Goal: Task Accomplishment & Management: Manage account settings

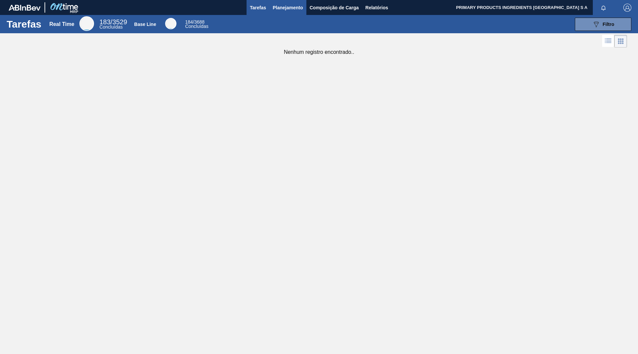
click at [289, 10] on span "Planejamento" at bounding box center [288, 8] width 30 height 8
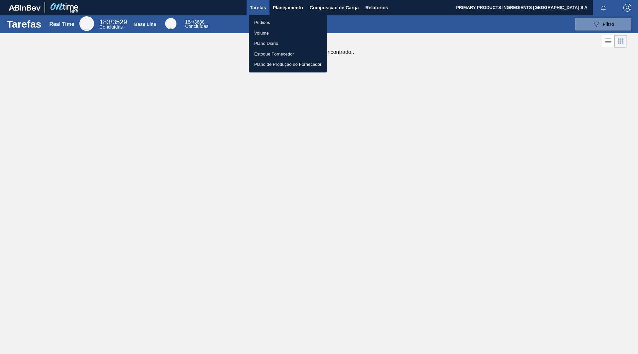
click at [264, 23] on li "Pedidos" at bounding box center [288, 22] width 78 height 11
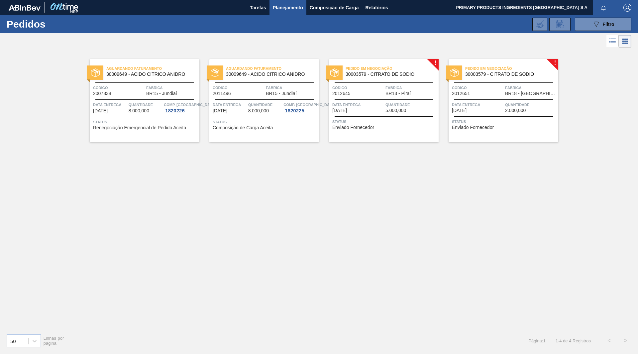
click at [378, 71] on span "Pedido em Negociação" at bounding box center [391, 68] width 93 height 7
click at [511, 77] on div "Pedido em Negociação 30003579 - CITRATO DE SODIO" at bounding box center [503, 71] width 110 height 15
click at [495, 282] on div "Aguardando Faturamento 30009649 - ACIDO CÍTRICO ANIDRO Código 2007338 Fábrica B…" at bounding box center [319, 188] width 638 height 279
click at [414, 74] on span "30003579 - CITRATO DE SODIO" at bounding box center [389, 74] width 88 height 5
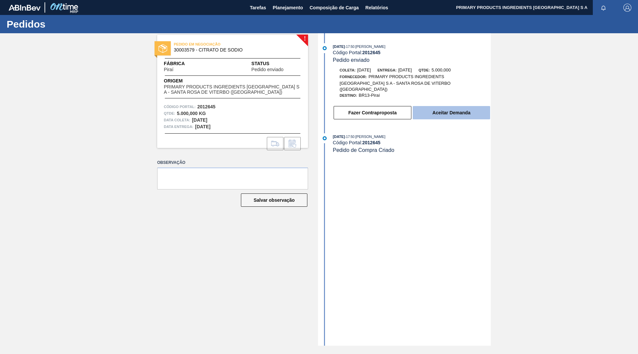
click at [439, 108] on button "Aceitar Demanda" at bounding box center [450, 112] width 77 height 13
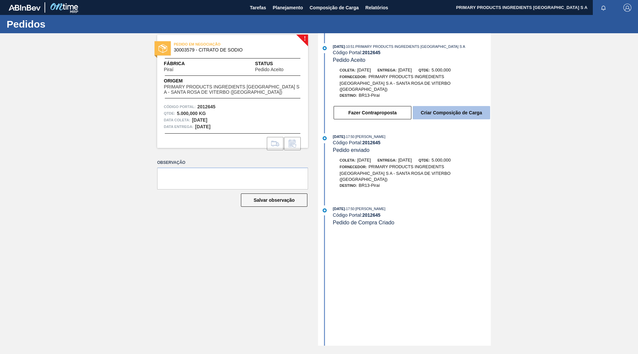
click at [426, 108] on button "Criar Composição de Carga" at bounding box center [450, 112] width 77 height 13
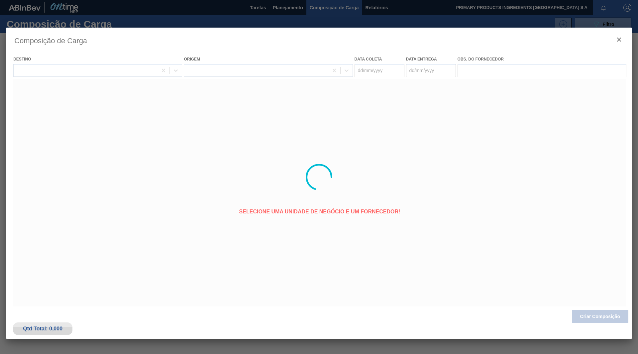
type coleta "[DATE]"
type entrega "[DATE]"
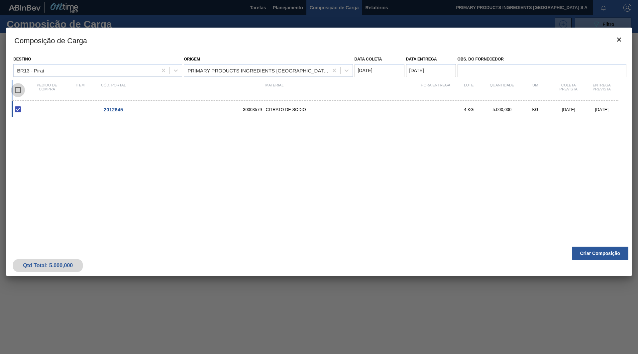
click at [17, 89] on input "checkbox" at bounding box center [18, 90] width 14 height 14
checkbox input "true"
click at [596, 250] on button "Criar Composição" at bounding box center [600, 252] width 56 height 13
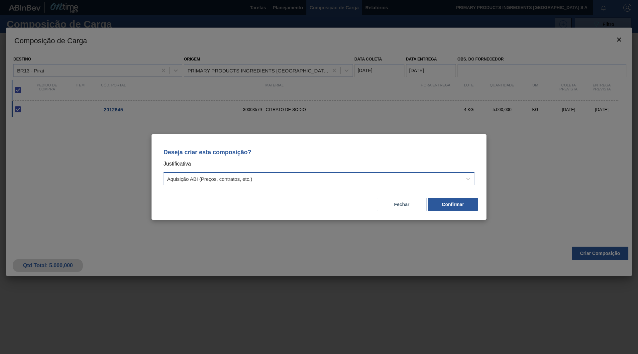
click at [366, 177] on div "Aquisição ABI (Preços, contratos, etc.)" at bounding box center [313, 179] width 298 height 10
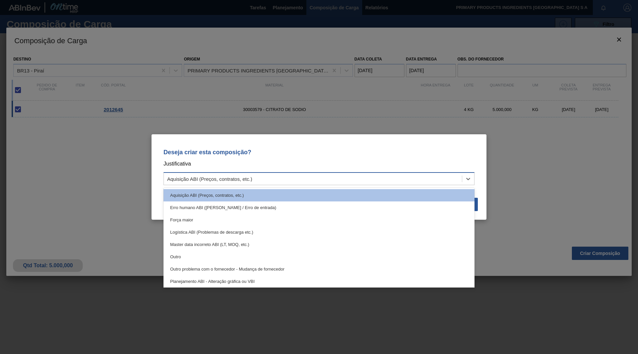
click at [367, 178] on div "Aquisição ABI (Preços, contratos, etc.)" at bounding box center [313, 179] width 298 height 10
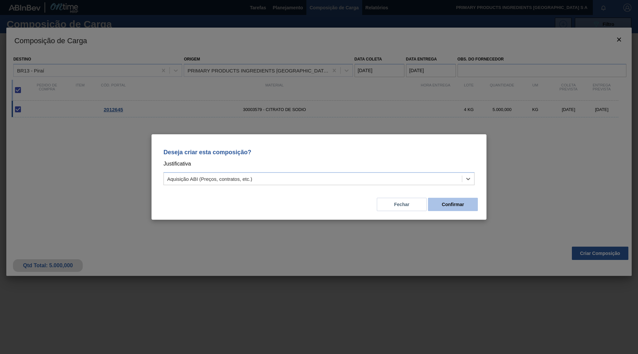
click at [445, 202] on button "Confirmar" at bounding box center [453, 204] width 50 height 13
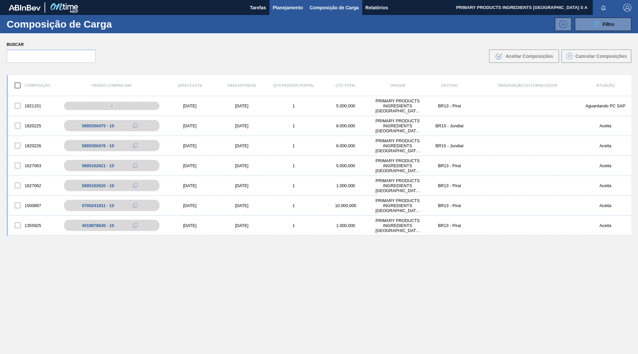
click at [291, 8] on span "Planejamento" at bounding box center [288, 8] width 30 height 8
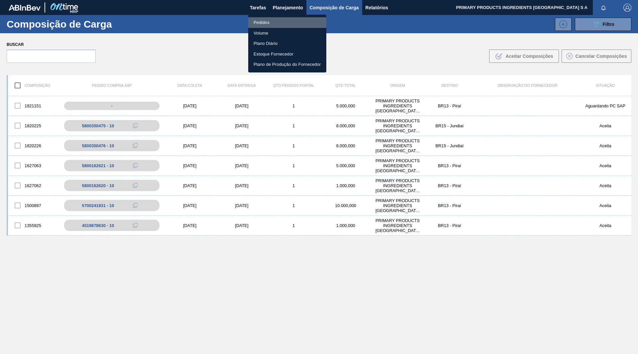
click at [263, 21] on li "Pedidos" at bounding box center [287, 22] width 78 height 11
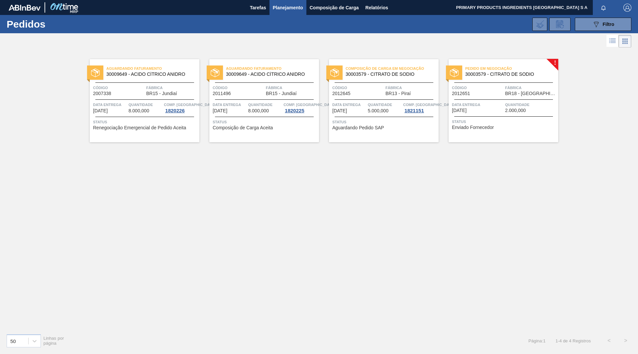
click at [499, 77] on div "Pedido em Negociação 30003579 - CITRATO DE SODIO" at bounding box center [503, 71] width 110 height 15
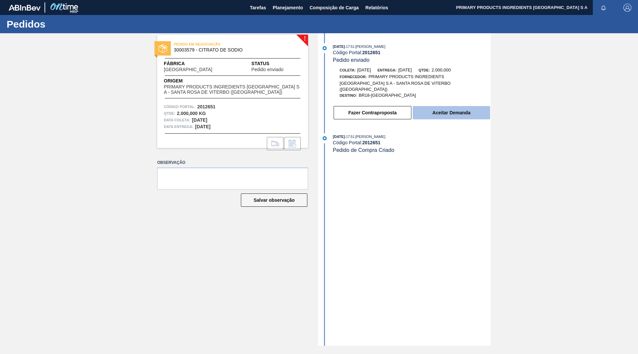
click at [449, 109] on button "Aceitar Demanda" at bounding box center [450, 112] width 77 height 13
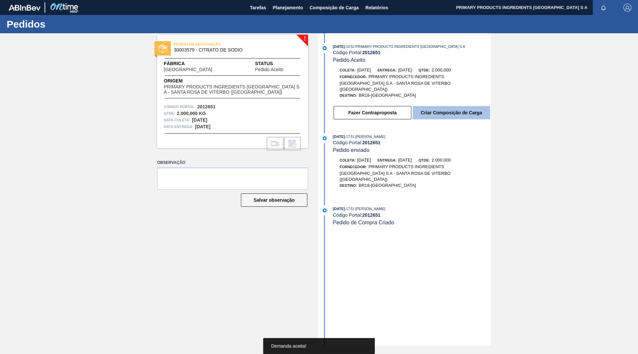
click at [450, 110] on button "Criar Composição de Carga" at bounding box center [450, 112] width 77 height 13
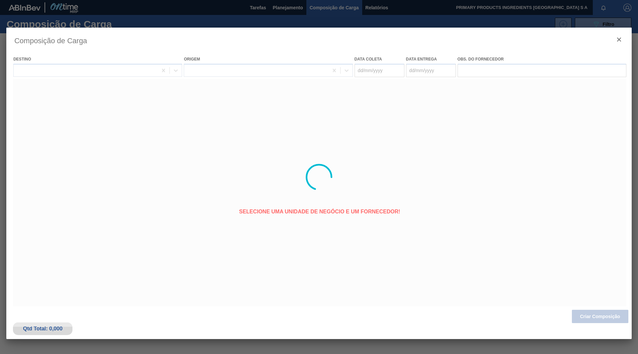
type coleta "[DATE]"
type entrega "[DATE]"
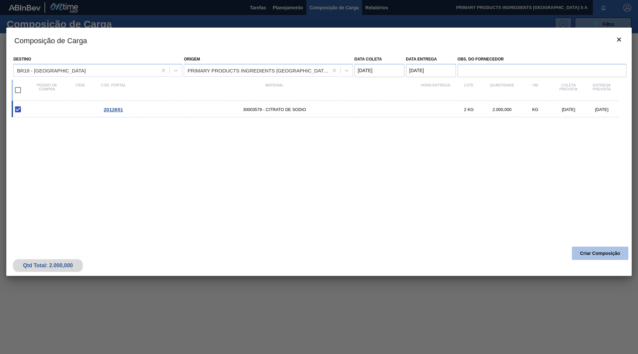
click at [589, 252] on button "Criar Composição" at bounding box center [600, 252] width 56 height 13
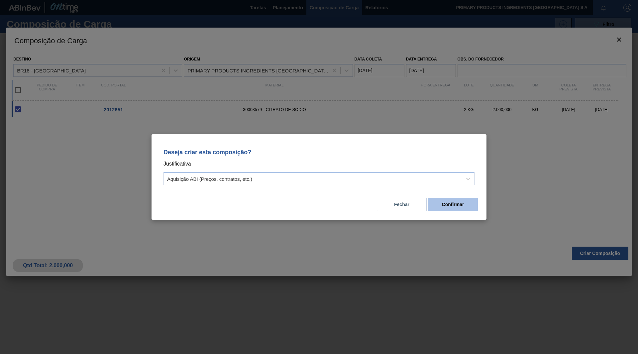
click at [458, 206] on button "Confirmar" at bounding box center [453, 204] width 50 height 13
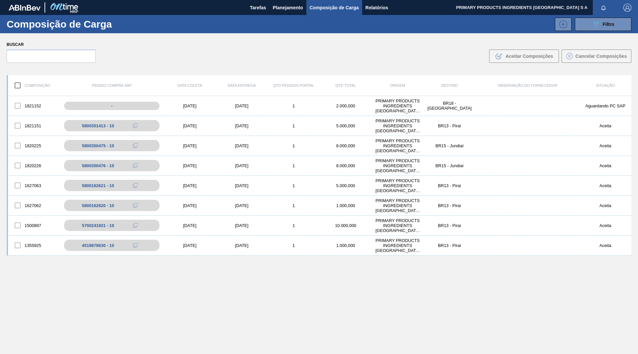
click at [89, 322] on div "1821152 - [DATE] [DATE] 1 2.000,000 PRIMARY PRODUCTS INGREDIENTS [GEOGRAPHIC_DA…" at bounding box center [319, 240] width 624 height 289
click at [300, 10] on span "Planejamento" at bounding box center [288, 8] width 30 height 8
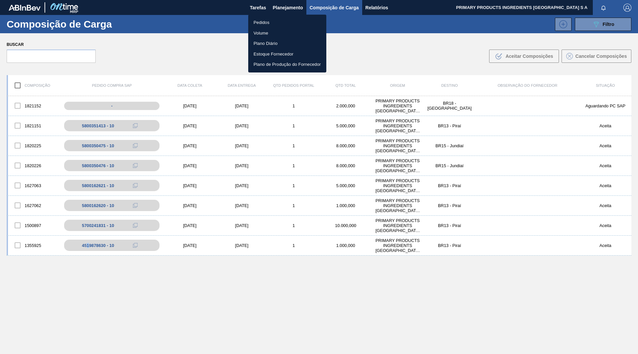
click at [265, 20] on li "Pedidos" at bounding box center [287, 22] width 78 height 11
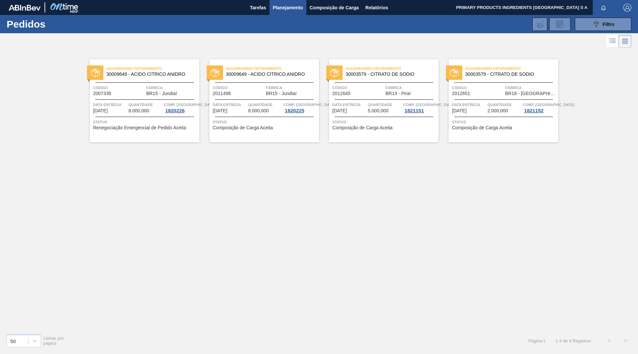
click at [361, 73] on span "30003579 - CITRATO DE SODIO" at bounding box center [389, 74] width 88 height 5
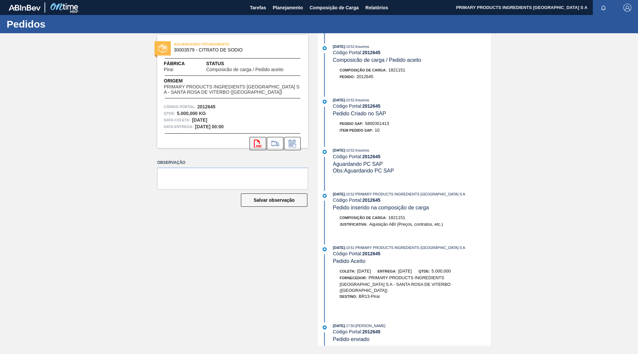
click at [257, 147] on icon at bounding box center [258, 143] width 8 height 8
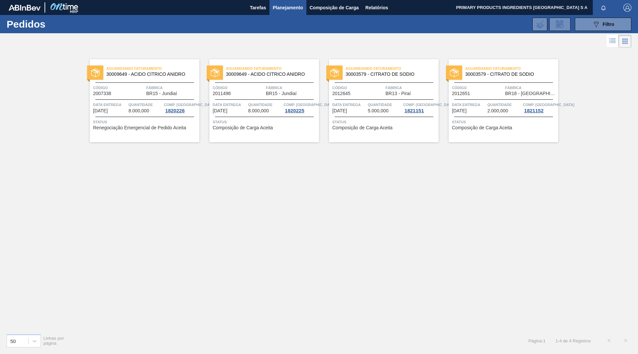
click at [493, 74] on span "30003579 - CITRATO DE SODIO" at bounding box center [509, 74] width 88 height 5
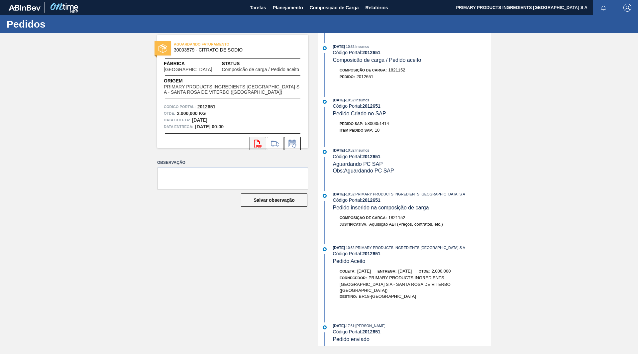
click at [258, 141] on icon at bounding box center [258, 143] width 8 height 8
